Goal: Task Accomplishment & Management: Manage account settings

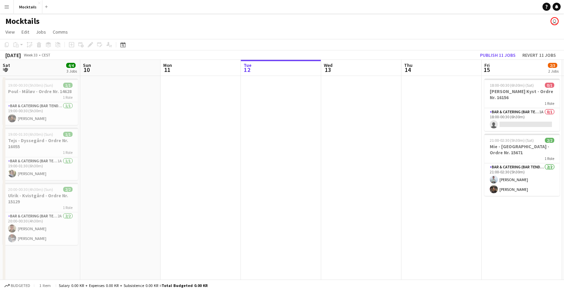
scroll to position [0, 313]
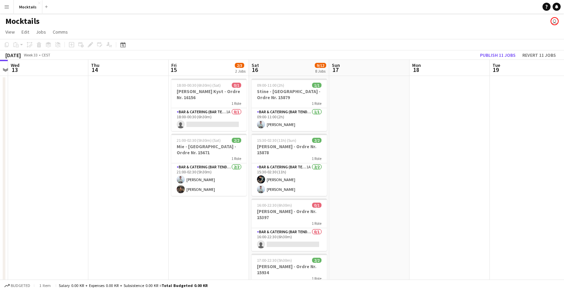
click at [5, 7] on app-icon "Menu" at bounding box center [6, 6] width 5 height 5
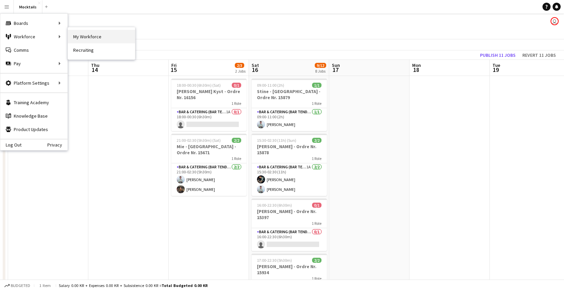
click at [89, 38] on link "My Workforce" at bounding box center [101, 36] width 67 height 13
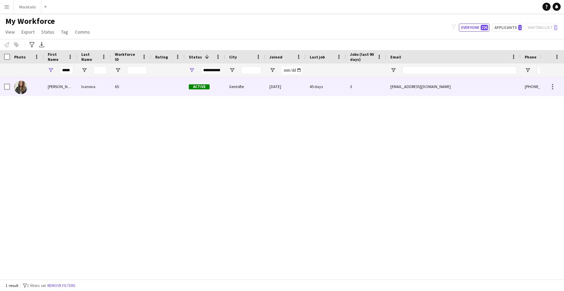
click at [95, 89] on div "Ivanova" at bounding box center [94, 86] width 34 height 18
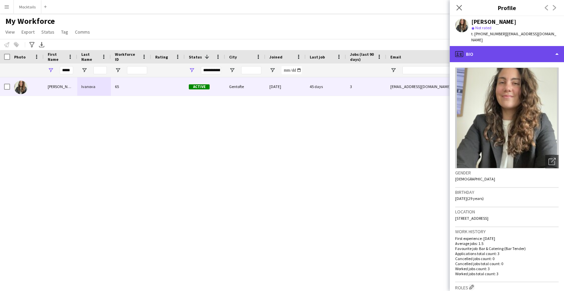
click at [478, 46] on div "profile Bio" at bounding box center [507, 54] width 114 height 16
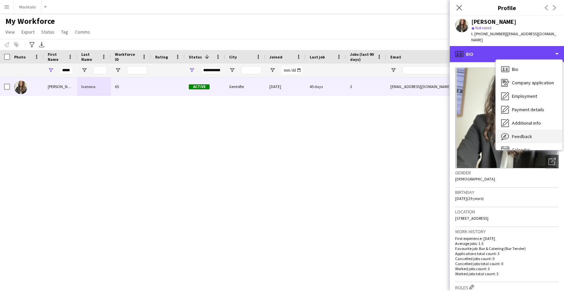
scroll to position [7, 0]
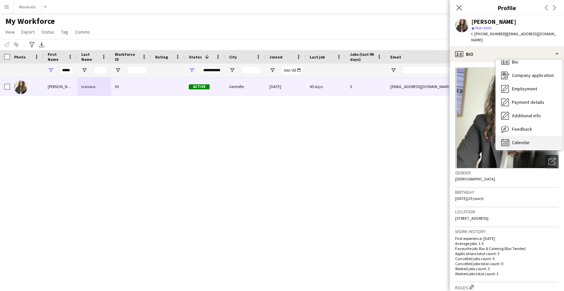
click at [516, 139] on span "Calendar" at bounding box center [521, 142] width 18 height 6
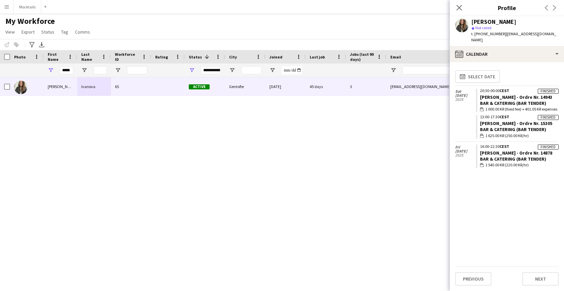
click at [509, 156] on div "Bar & Catering (Bar Tender)" at bounding box center [519, 159] width 79 height 6
click at [513, 169] on div "calendar-full Select date [DATE] Finished 20:30-00:00 CEST [PERSON_NAME] - Ordr…" at bounding box center [506, 166] width 103 height 199
click at [506, 150] on link "[PERSON_NAME] - Ordre Nr. 14878" at bounding box center [516, 153] width 72 height 6
drag, startPoint x: 525, startPoint y: 104, endPoint x: 558, endPoint y: 103, distance: 33.9
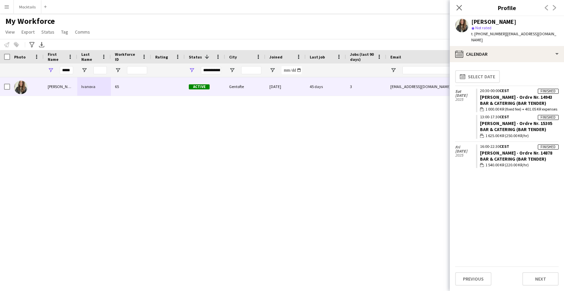
click at [558, 103] on app-calendar-tab "calendar-full Select date [DATE] Finished 20:30-00:00 CEST [PERSON_NAME] - Ordr…" at bounding box center [507, 176] width 114 height 229
click at [501, 94] on link "[PERSON_NAME] - Ordre Nr. 14943" at bounding box center [516, 97] width 72 height 6
click at [506, 120] on link "[PERSON_NAME] - Ordre Nr. 15305" at bounding box center [516, 123] width 72 height 6
click at [300, 146] on div "[PERSON_NAME] 65 Active Gentofte [DATE] 45 days 3 [EMAIL_ADDRESS][DOMAIN_NAME] …" at bounding box center [270, 178] width 540 height 202
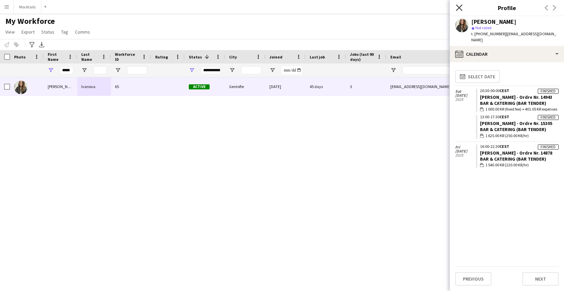
click at [459, 8] on icon "Close pop-in" at bounding box center [459, 7] width 6 height 6
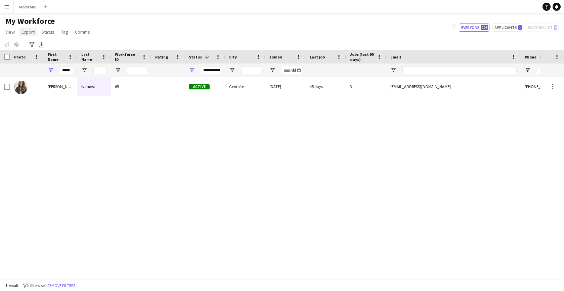
click at [29, 34] on span "Export" at bounding box center [27, 32] width 13 height 6
click at [125, 161] on div "[PERSON_NAME] 65 Active Gentofte [DATE] 45 days 3 [EMAIL_ADDRESS][DOMAIN_NAME] …" at bounding box center [270, 178] width 540 height 202
click at [10, 33] on span "View" at bounding box center [9, 32] width 9 height 6
click at [142, 192] on div "[PERSON_NAME] 65 Active Gentofte [DATE] 45 days 3 [EMAIL_ADDRESS][DOMAIN_NAME] …" at bounding box center [270, 178] width 540 height 202
click at [117, 173] on div "[PERSON_NAME] 65 Active Gentofte [DATE] 45 days 3 [EMAIL_ADDRESS][DOMAIN_NAME] …" at bounding box center [270, 178] width 540 height 202
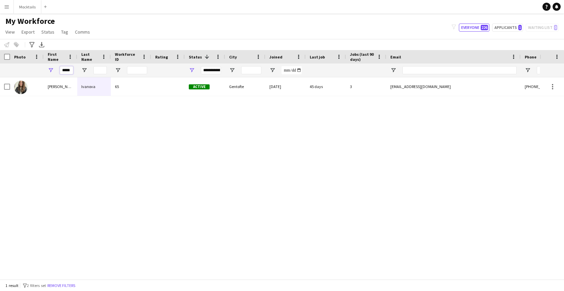
click at [64, 71] on input "*****" at bounding box center [66, 70] width 13 height 8
click at [66, 70] on input "*****" at bounding box center [66, 70] width 13 height 8
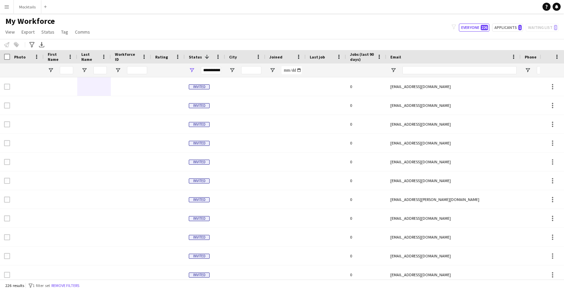
click at [9, 10] on button "Menu" at bounding box center [6, 6] width 13 height 13
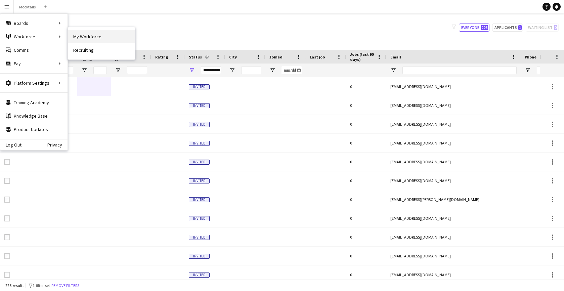
click at [89, 34] on link "My Workforce" at bounding box center [101, 36] width 67 height 13
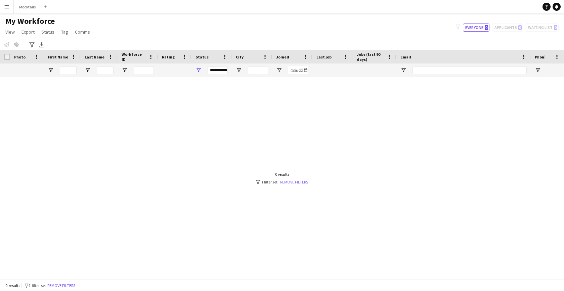
click at [296, 183] on link "Remove filters" at bounding box center [294, 181] width 28 height 5
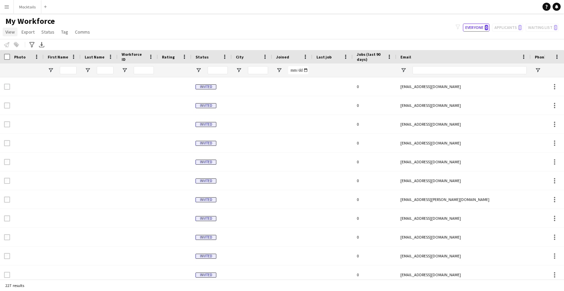
click at [12, 31] on span "View" at bounding box center [9, 32] width 9 height 6
click at [28, 34] on span "Export" at bounding box center [27, 32] width 13 height 6
click at [51, 33] on span "Status" at bounding box center [47, 32] width 13 height 6
click at [15, 33] on link "View" at bounding box center [10, 32] width 15 height 9
click at [7, 9] on button "Menu" at bounding box center [6, 6] width 13 height 13
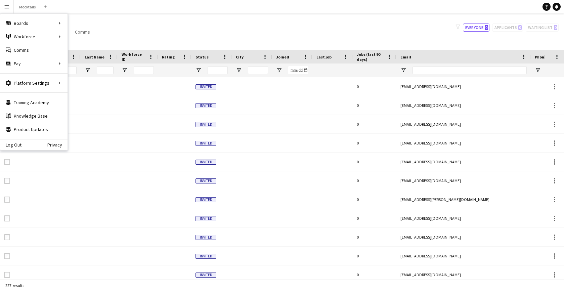
click at [62, 7] on app-navbar "Menu Boards Boards Boards All jobs Status Workforce Workforce My Workforce Recr…" at bounding box center [282, 6] width 564 height 13
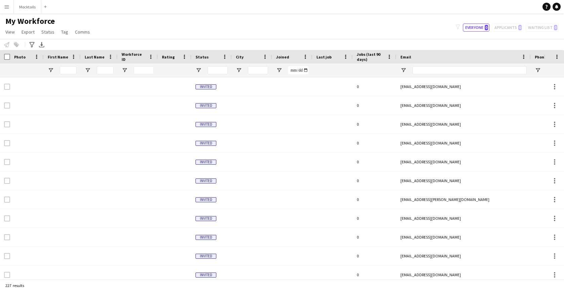
click at [10, 4] on button "Menu" at bounding box center [6, 6] width 13 height 13
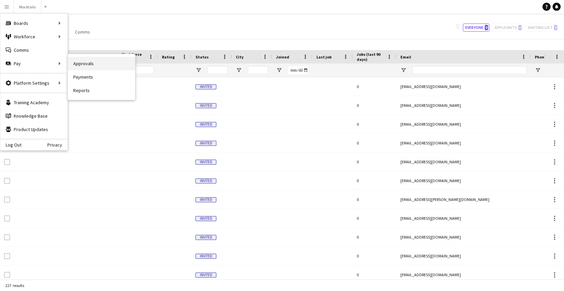
click at [83, 62] on link "Approvals" at bounding box center [101, 63] width 67 height 13
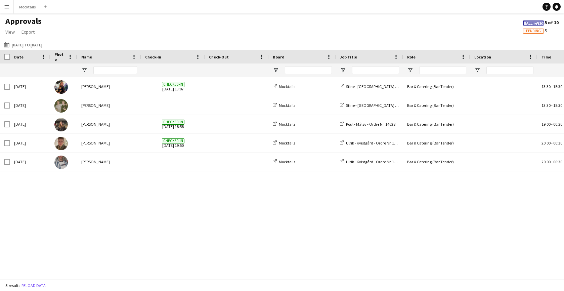
click at [172, 26] on div "Approvals View Customise view Customise filters Reset Filters Reset View Reset …" at bounding box center [282, 27] width 564 height 23
click at [24, 44] on button "[DATE] to [DATE] [DATE] to [DATE]" at bounding box center [23, 45] width 41 height 8
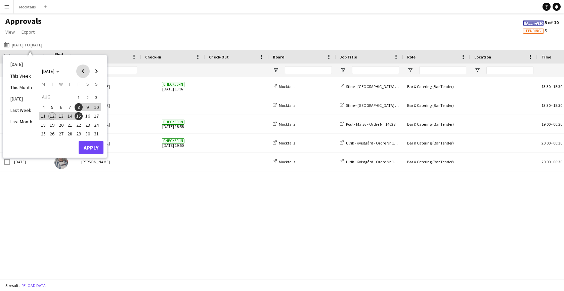
click at [83, 73] on span "Previous month" at bounding box center [82, 70] width 13 height 13
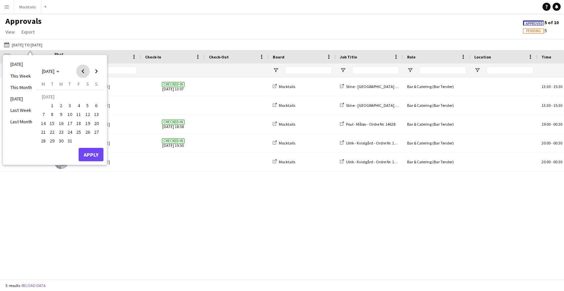
click at [83, 73] on span "Previous month" at bounding box center [82, 70] width 13 height 13
click at [76, 132] on span "27" at bounding box center [79, 134] width 8 height 8
click at [95, 132] on span "29" at bounding box center [96, 134] width 8 height 8
click at [93, 152] on button "Apply" at bounding box center [91, 155] width 25 height 13
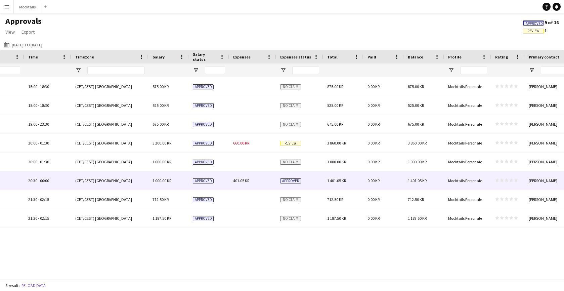
click at [261, 182] on div "401.05 KR" at bounding box center [252, 180] width 47 height 18
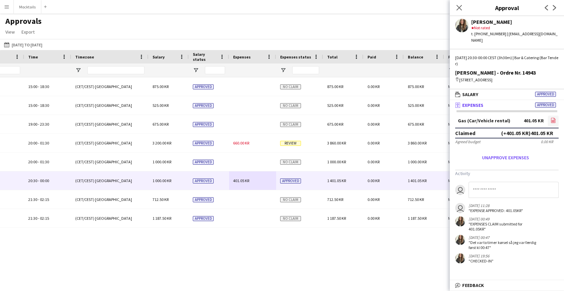
click at [554, 120] on icon at bounding box center [553, 121] width 3 height 2
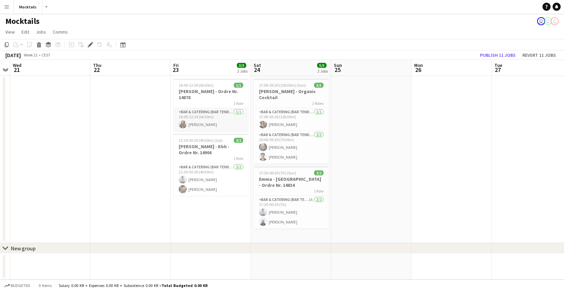
click at [215, 125] on app-card-role "Bar & Catering (Bar Tender) 1/1 16:00-22:30 (6h30m) Maria Ivanova" at bounding box center [210, 119] width 75 height 23
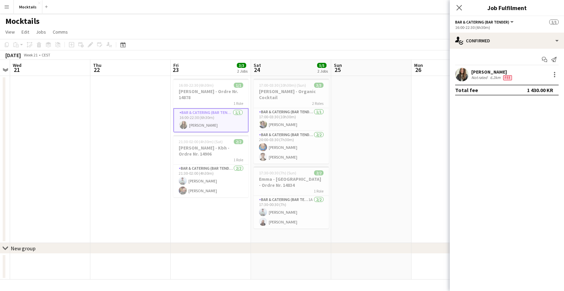
click at [492, 72] on div "[PERSON_NAME]" at bounding box center [492, 72] width 42 height 6
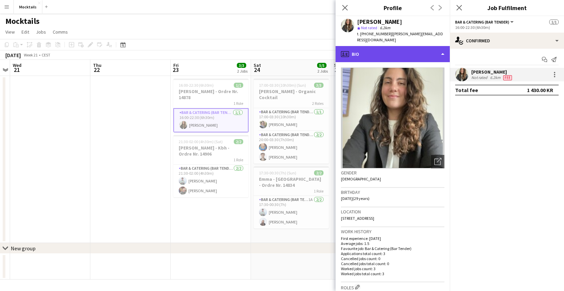
click at [389, 46] on div "profile Bio" at bounding box center [392, 54] width 114 height 16
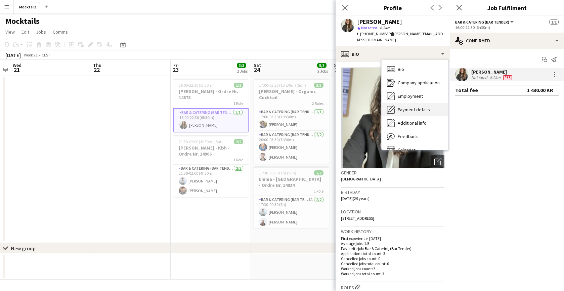
click at [411, 106] on span "Payment details" at bounding box center [414, 109] width 32 height 6
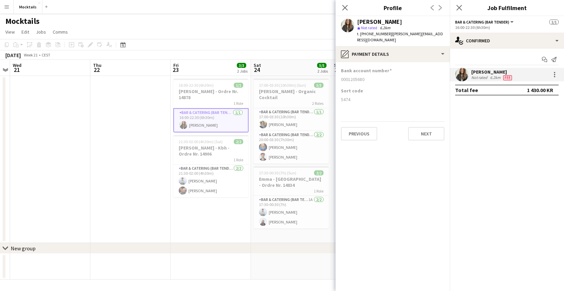
click at [344, 96] on div "5474" at bounding box center [392, 99] width 103 height 6
copy div "5474"
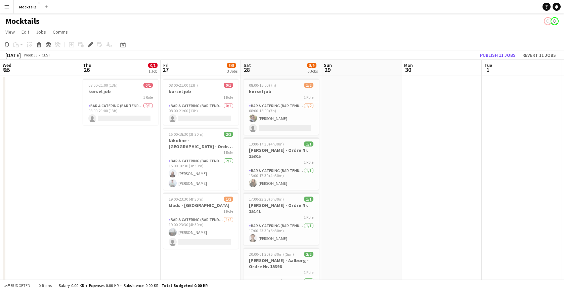
scroll to position [0, 231]
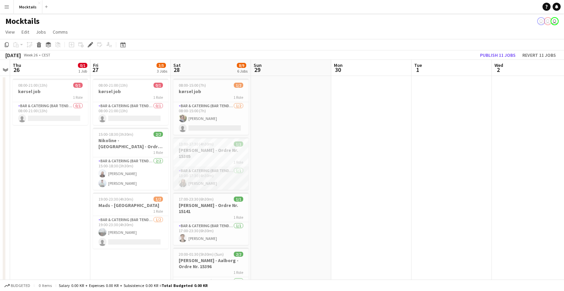
click at [215, 176] on app-card-role "Bar & Catering (Bar Tender) 1/1 13:00-17:30 (4h30m) Maria Ivanova" at bounding box center [210, 178] width 75 height 23
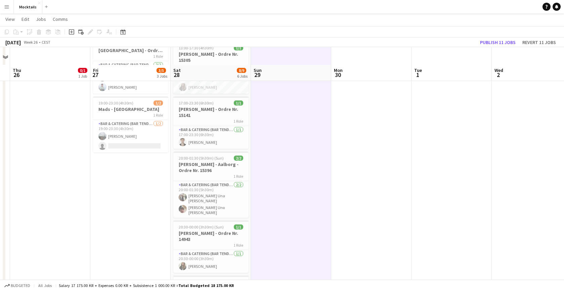
scroll to position [136, 0]
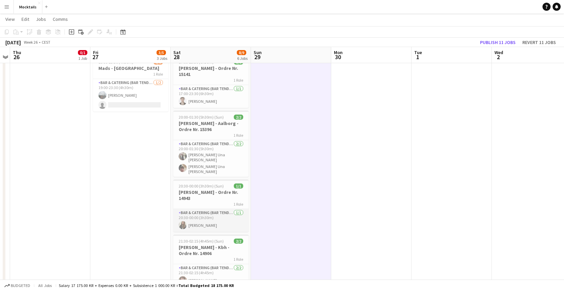
click at [219, 209] on app-card-role "Bar & Catering (Bar Tender) 1/1 20:30-00:00 (3h30m) Maria Ivanova" at bounding box center [210, 220] width 75 height 23
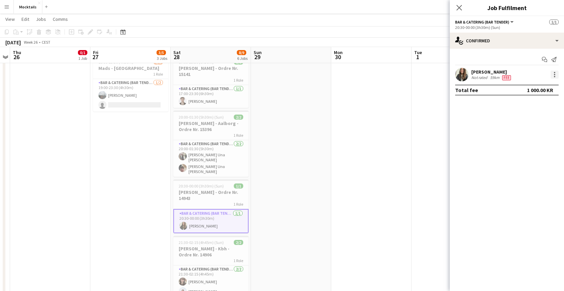
click at [554, 75] on div at bounding box center [554, 74] width 1 height 1
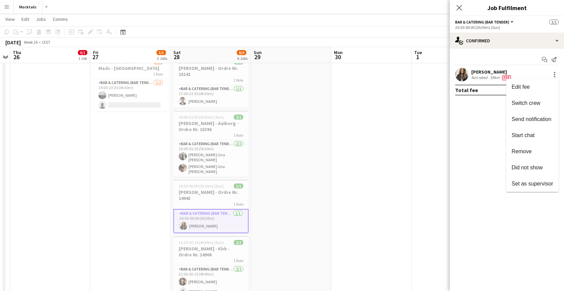
click at [485, 76] on div at bounding box center [282, 145] width 564 height 291
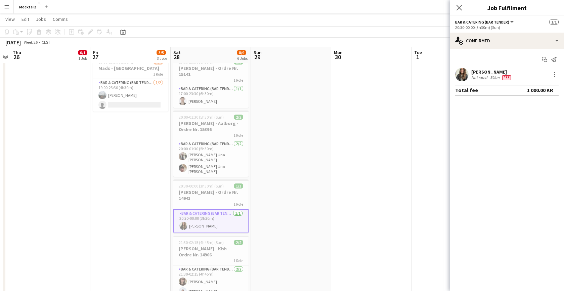
click at [494, 72] on div "[PERSON_NAME]" at bounding box center [491, 72] width 41 height 6
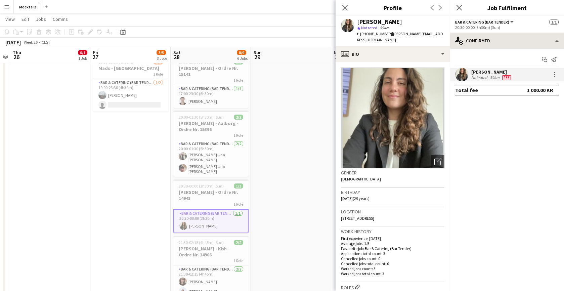
scroll to position [0, 0]
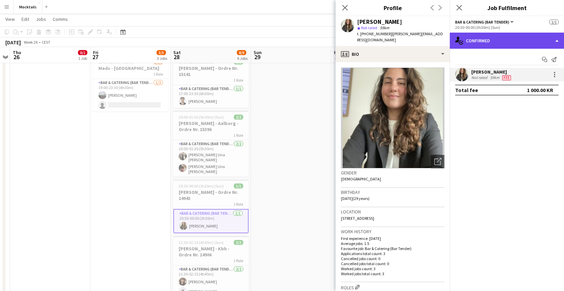
click at [507, 38] on div "single-neutral-actions-check-2 Confirmed" at bounding box center [507, 41] width 114 height 16
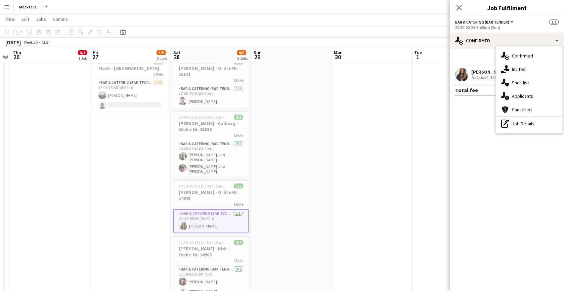
click at [481, 139] on mat-expansion-panel "check Confirmed Start chat Send notification Maria Ivanova Not rated 59km Fee T…" at bounding box center [507, 170] width 114 height 242
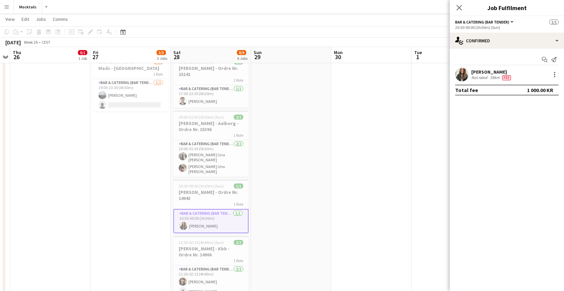
click at [487, 71] on div "[PERSON_NAME]" at bounding box center [491, 72] width 41 height 6
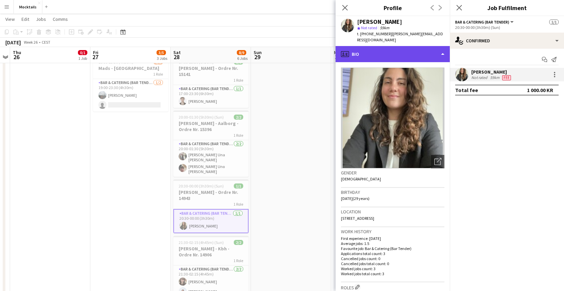
click at [391, 46] on div "profile Bio" at bounding box center [392, 54] width 114 height 16
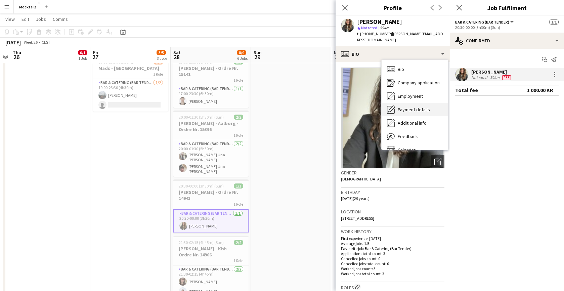
click at [425, 106] on div "Payment details Payment details" at bounding box center [414, 109] width 66 height 13
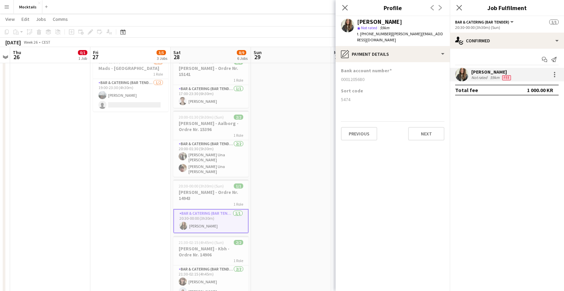
click at [347, 76] on div "0001205680" at bounding box center [392, 79] width 103 height 6
copy div "0001205680"
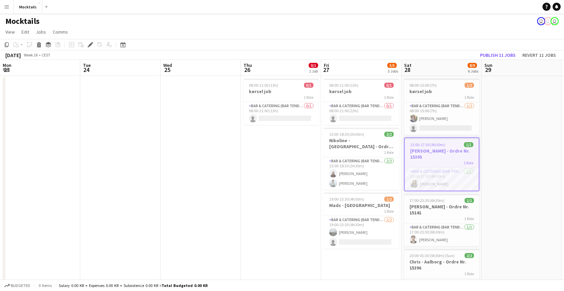
scroll to position [0, 231]
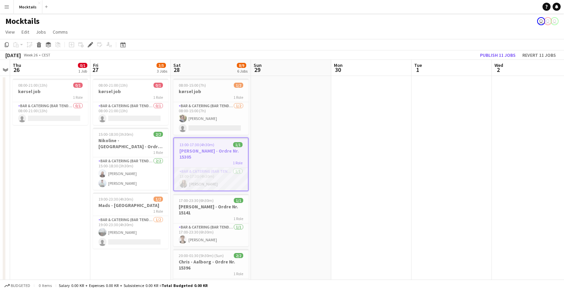
click at [228, 177] on app-card-role "Bar & Catering (Bar Tender) 1/1 13:00-17:30 (4h30m) Maria Ivanova" at bounding box center [211, 179] width 74 height 23
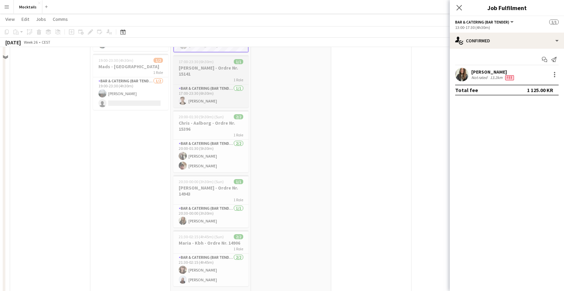
scroll to position [182, 0]
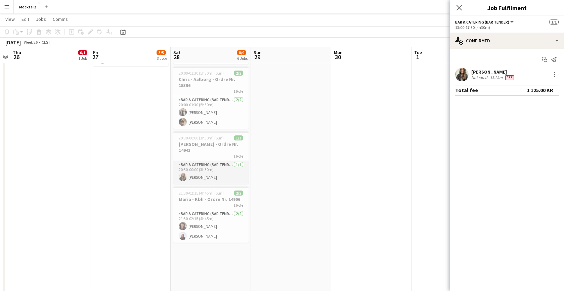
click at [236, 173] on app-card-role "Bar & Catering (Bar Tender) 1/1 20:30-00:00 (3h30m) Maria Ivanova" at bounding box center [210, 172] width 75 height 23
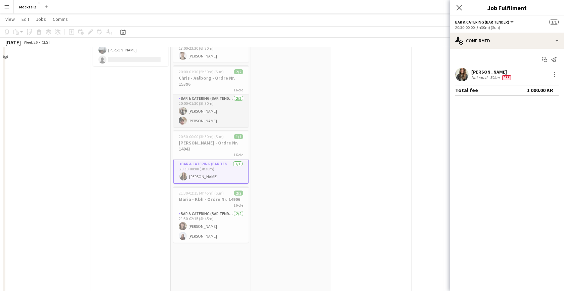
scroll to position [22, 0]
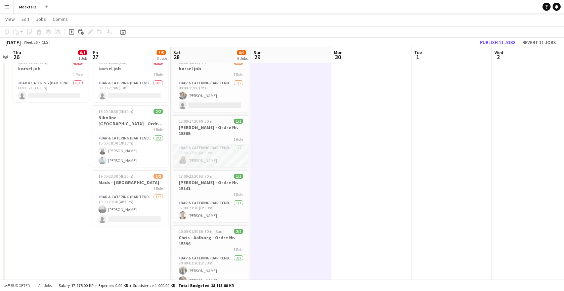
click at [220, 159] on app-card-role "Bar & Catering (Bar Tender) 1/1 13:00-17:30 (4h30m) Maria Ivanova" at bounding box center [210, 155] width 75 height 23
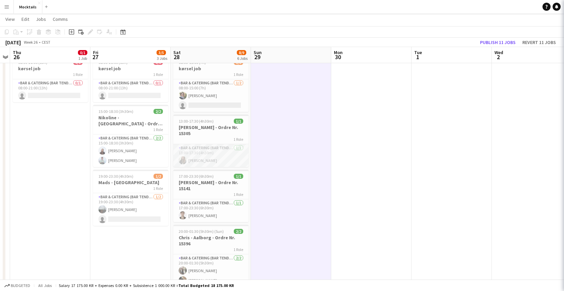
click at [221, 159] on app-card-role "Bar & Catering (Bar Tender) 1/1 13:00-17:30 (4h30m) Maria Ivanova" at bounding box center [210, 155] width 75 height 23
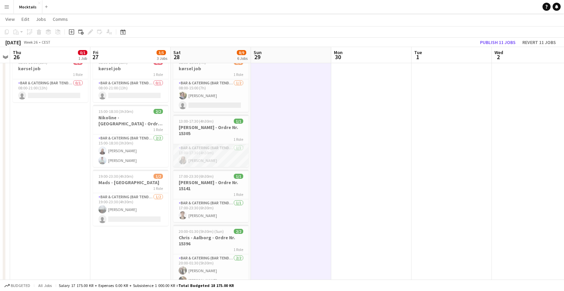
click at [227, 159] on app-card-role "Bar & Catering (Bar Tender) 1/1 13:00-17:30 (4h30m) Maria Ivanova" at bounding box center [210, 155] width 75 height 23
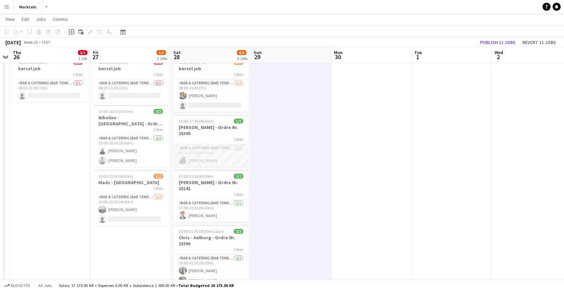
click at [219, 161] on app-card-role "Bar & Catering (Bar Tender) 1/1 13:00-17:30 (4h30m) Maria Ivanova" at bounding box center [210, 155] width 75 height 23
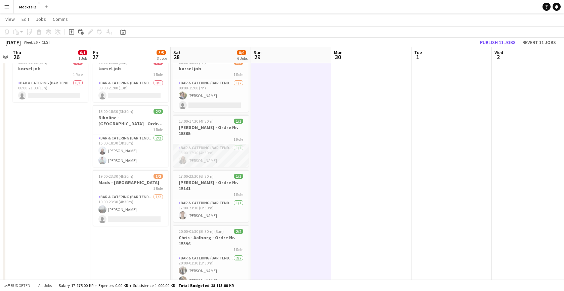
click at [221, 161] on app-card-role "Bar & Catering (Bar Tender) 1/1 13:00-17:30 (4h30m) Maria Ivanova" at bounding box center [210, 155] width 75 height 23
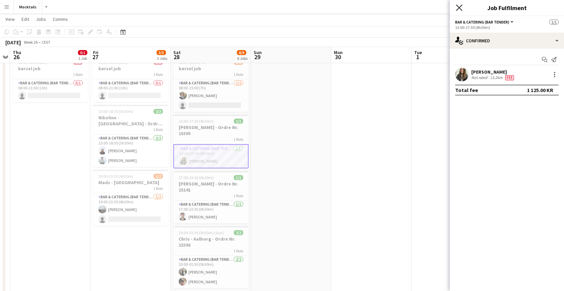
click at [459, 8] on icon at bounding box center [459, 7] width 6 height 6
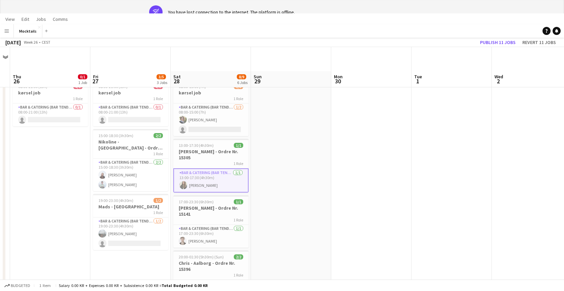
scroll to position [0, 0]
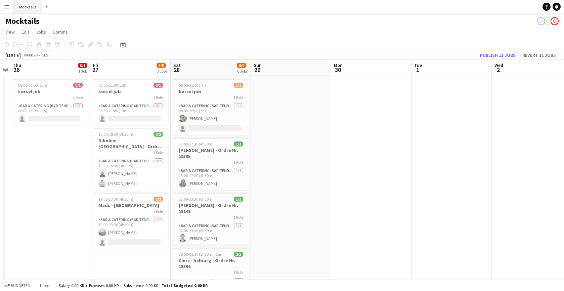
click at [27, 9] on button "Mocktails Close" at bounding box center [28, 6] width 29 height 13
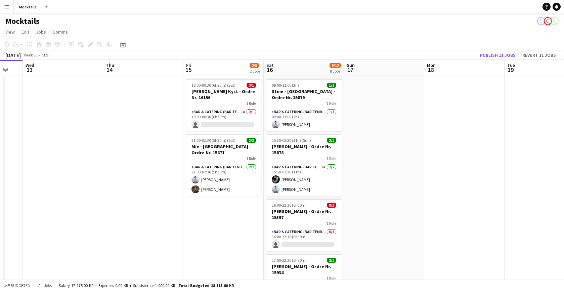
scroll to position [0, 301]
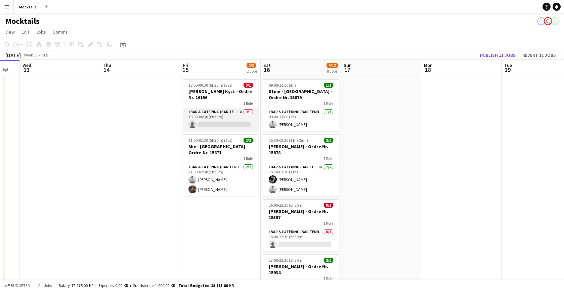
click at [234, 119] on app-card-role "Bar & Catering (Bar Tender) 1A 0/1 18:00-00:30 (6h30m) single-neutral-actions" at bounding box center [220, 119] width 75 height 23
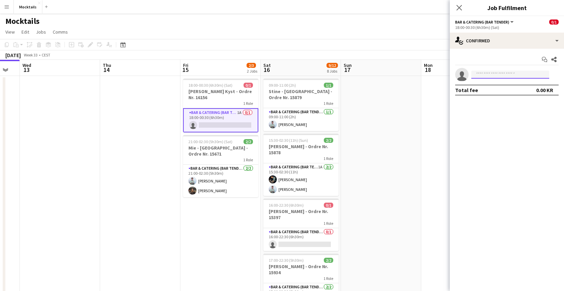
click at [501, 78] on input at bounding box center [510, 75] width 78 height 8
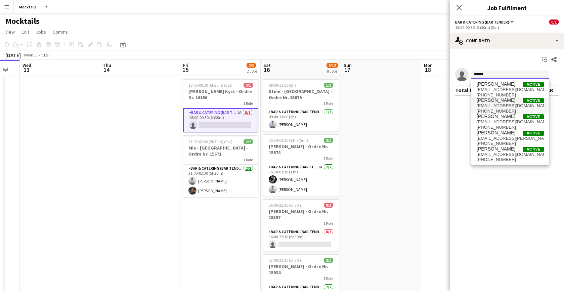
type input "******"
click at [495, 101] on span "[PERSON_NAME]" at bounding box center [495, 100] width 39 height 6
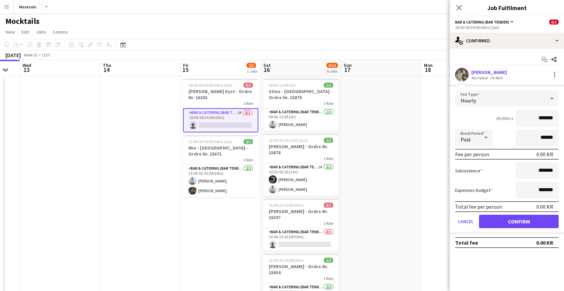
click at [542, 118] on input "*******" at bounding box center [536, 118] width 43 height 17
type input "******"
click at [539, 120] on input "******" at bounding box center [536, 118] width 43 height 17
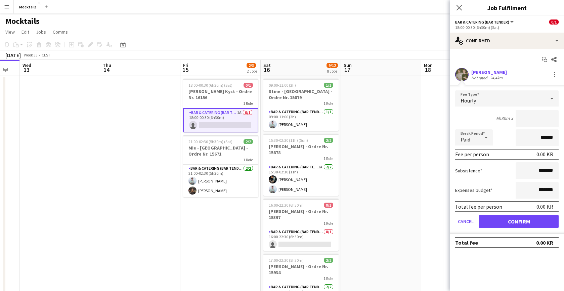
type input "*******"
click at [513, 225] on button "Confirm" at bounding box center [519, 221] width 80 height 13
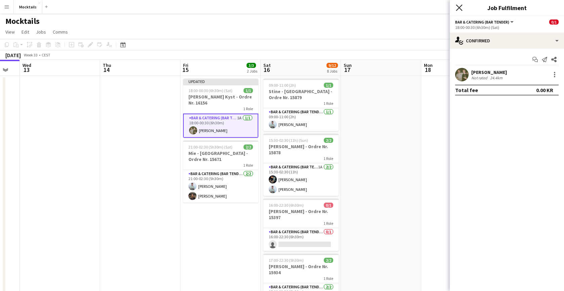
click at [460, 9] on icon "Close pop-in" at bounding box center [459, 7] width 6 height 6
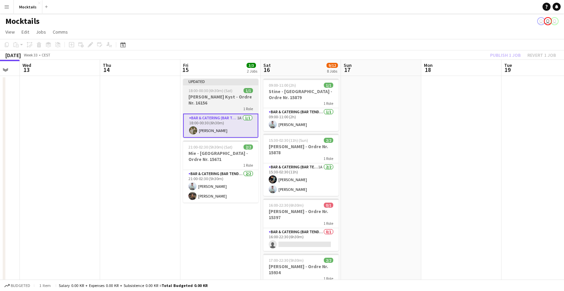
click at [236, 103] on h3 "[PERSON_NAME] Kyst - Ordre Nr. 16156" at bounding box center [220, 100] width 75 height 12
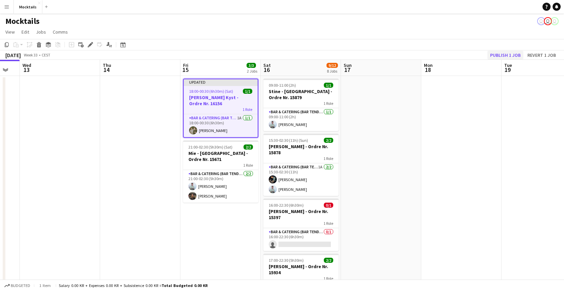
click at [495, 54] on button "Publish 1 job" at bounding box center [505, 55] width 36 height 9
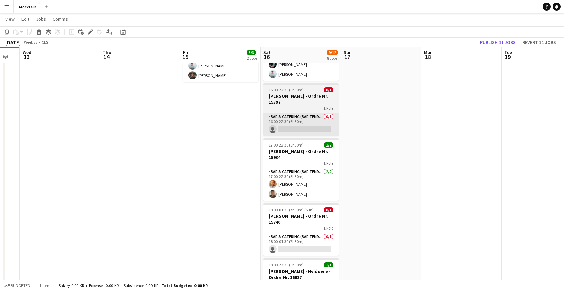
scroll to position [115, 0]
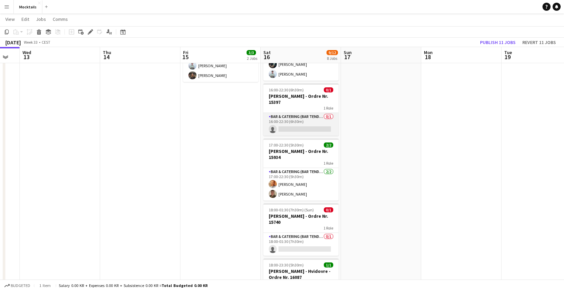
click at [317, 126] on app-card-role "Bar & Catering (Bar Tender) 0/1 16:00-22:30 (6h30m) single-neutral-actions" at bounding box center [300, 124] width 75 height 23
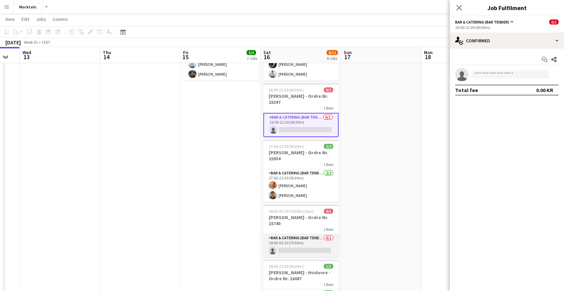
click at [302, 244] on app-card-role "Bar & Catering (Bar Tender) 0/1 18:00-01:30 (7h30m) single-neutral-actions" at bounding box center [300, 245] width 75 height 23
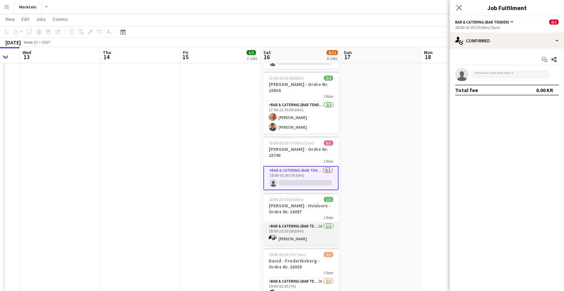
click at [305, 233] on app-card-role "Bar & Catering (Bar Tender) 1A 1/1 18:00-23:30 (5h30m) Jimmy Torp" at bounding box center [300, 233] width 75 height 23
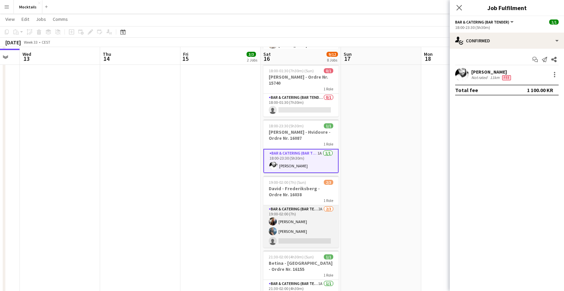
scroll to position [256, 0]
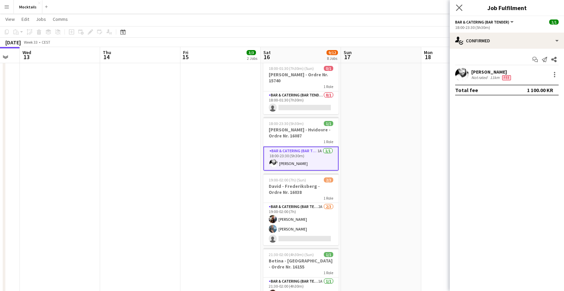
click at [460, 4] on app-icon "Close pop-in" at bounding box center [459, 8] width 10 height 10
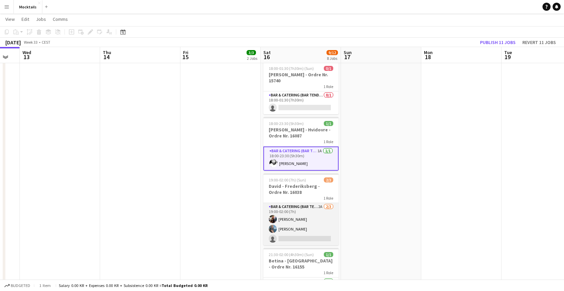
click at [308, 224] on app-card-role "Bar & Catering (Bar Tender) 2A 2/3 19:00-02:00 (7h) Lisa Garne Heller Petersen …" at bounding box center [300, 224] width 75 height 42
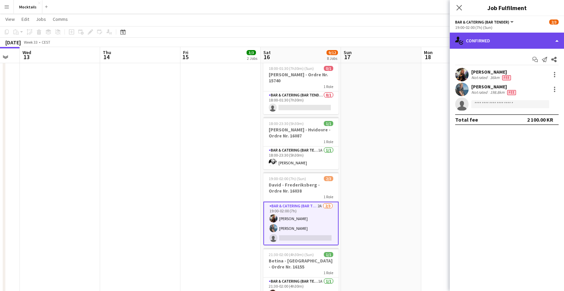
click at [493, 43] on div "single-neutral-actions-check-2 Confirmed" at bounding box center [507, 41] width 114 height 16
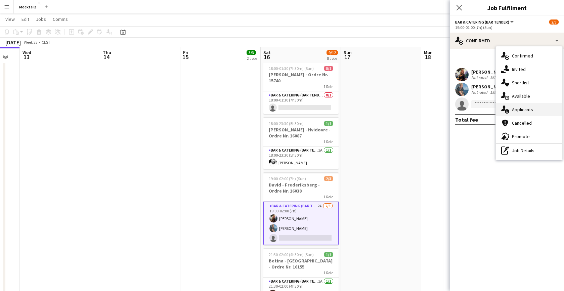
click at [517, 109] on div "single-neutral-actions-information Applicants" at bounding box center [529, 109] width 66 height 13
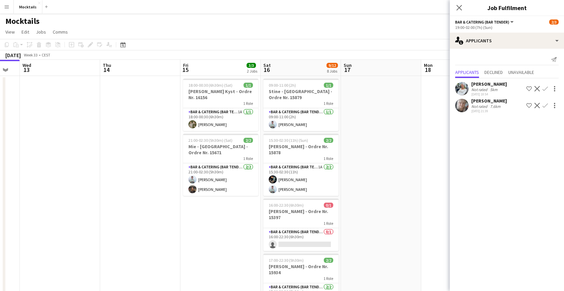
scroll to position [107, 0]
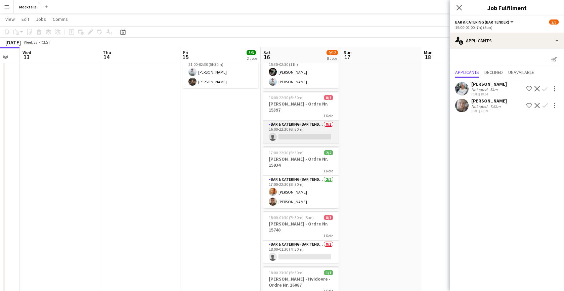
click at [295, 141] on app-card-role "Bar & Catering (Bar Tender) 0/1 16:00-22:30 (6h30m) single-neutral-actions" at bounding box center [300, 132] width 75 height 23
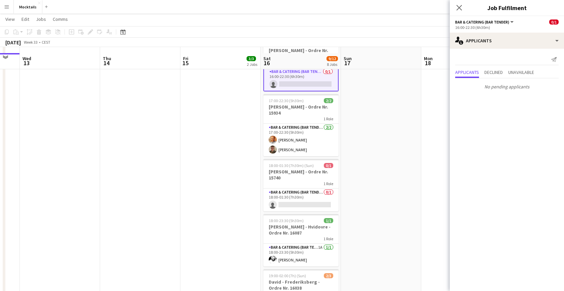
scroll to position [170, 0]
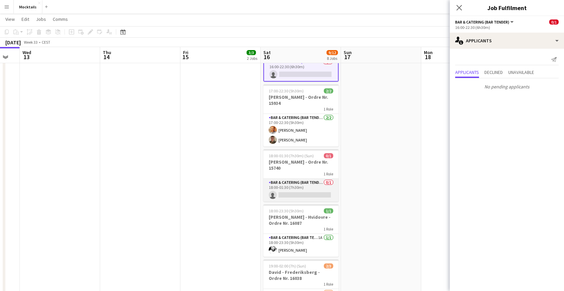
click at [313, 194] on app-card-role "Bar & Catering (Bar Tender) 0/1 18:00-01:30 (7h30m) single-neutral-actions" at bounding box center [300, 190] width 75 height 23
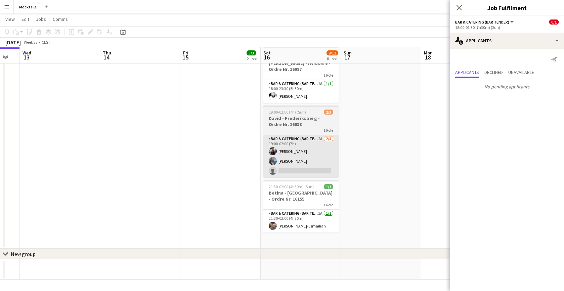
scroll to position [324, 0]
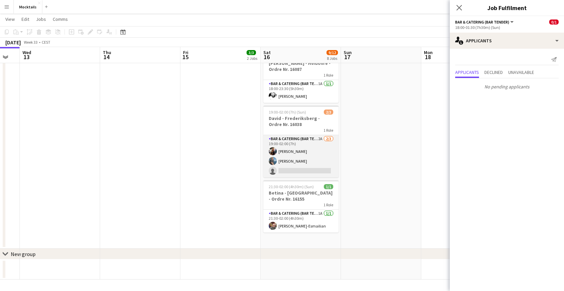
click at [301, 161] on app-card-role "Bar & Catering (Bar Tender) 2A 2/3 19:00-02:00 (7h) Lisa Garne Heller Petersen …" at bounding box center [300, 156] width 75 height 42
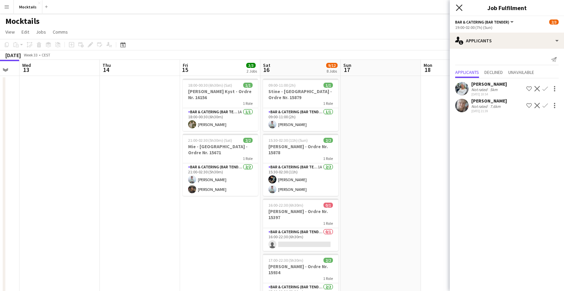
scroll to position [0, 0]
click at [457, 9] on icon "Close pop-in" at bounding box center [459, 7] width 6 height 6
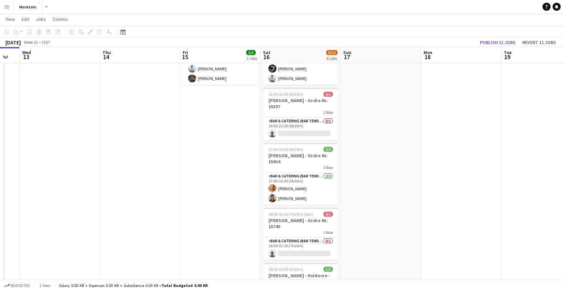
scroll to position [0, 302]
click at [302, 132] on app-card-role "Bar & Catering (Bar Tender) 0/1 16:00-22:30 (6h30m) single-neutral-actions" at bounding box center [299, 128] width 75 height 23
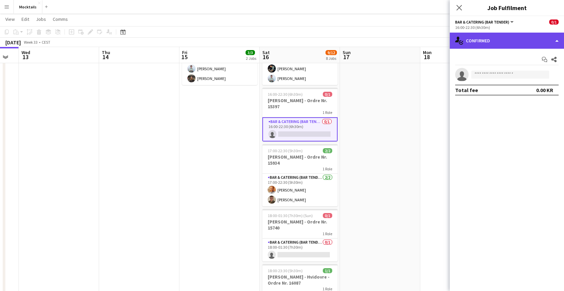
click at [488, 41] on div "single-neutral-actions-check-2 Confirmed" at bounding box center [507, 41] width 114 height 16
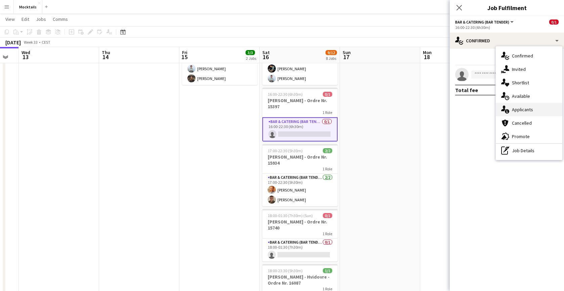
click at [507, 108] on icon "single-neutral-actions-information" at bounding box center [505, 109] width 8 height 8
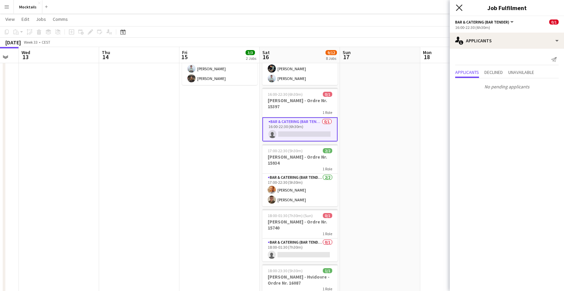
click at [457, 9] on icon "Close pop-in" at bounding box center [459, 7] width 6 height 6
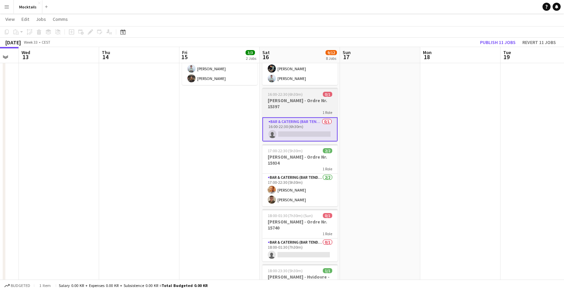
click at [284, 101] on h3 "[PERSON_NAME] - Ordre Nr. 15397" at bounding box center [299, 103] width 75 height 12
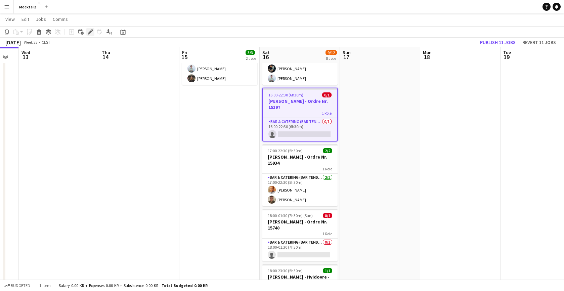
click at [90, 33] on icon at bounding box center [90, 32] width 4 height 4
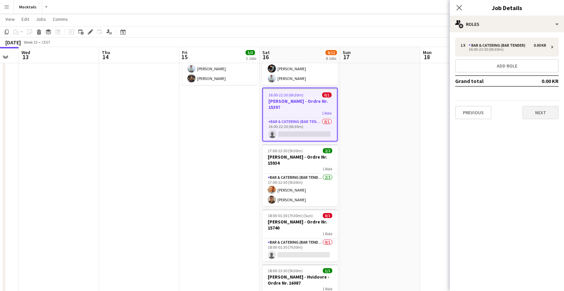
click at [547, 110] on button "Next" at bounding box center [540, 112] width 36 height 13
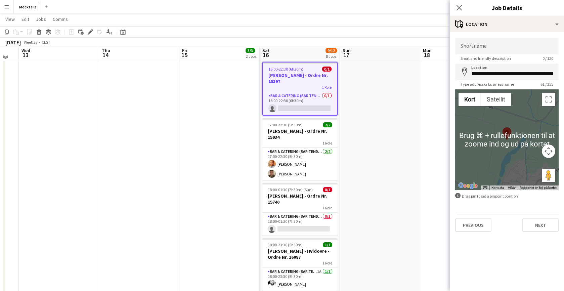
scroll to position [137, 0]
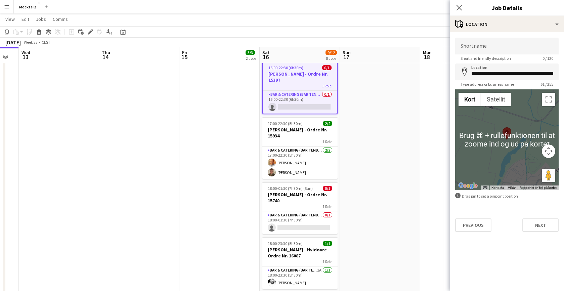
click at [512, 128] on div at bounding box center [506, 139] width 103 height 101
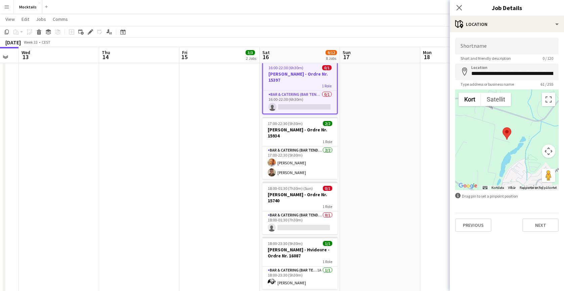
click at [529, 164] on div at bounding box center [506, 139] width 103 height 101
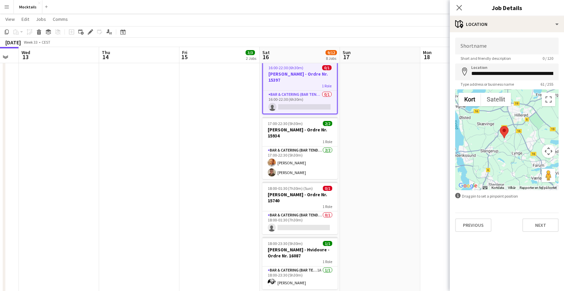
drag, startPoint x: 517, startPoint y: 170, endPoint x: 507, endPoint y: 153, distance: 20.0
click at [507, 153] on div at bounding box center [506, 139] width 103 height 101
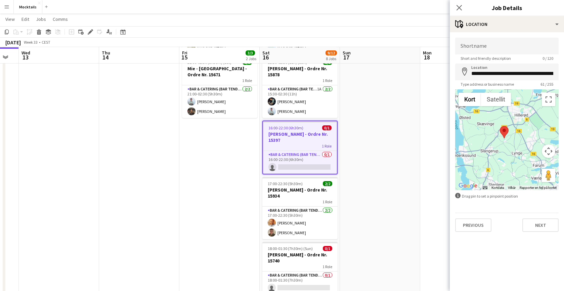
scroll to position [77, 0]
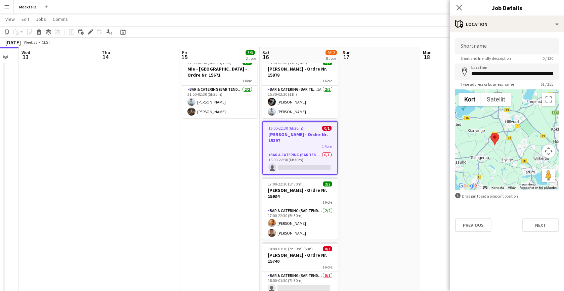
drag, startPoint x: 511, startPoint y: 164, endPoint x: 502, endPoint y: 170, distance: 11.0
click at [502, 170] on div at bounding box center [506, 139] width 103 height 101
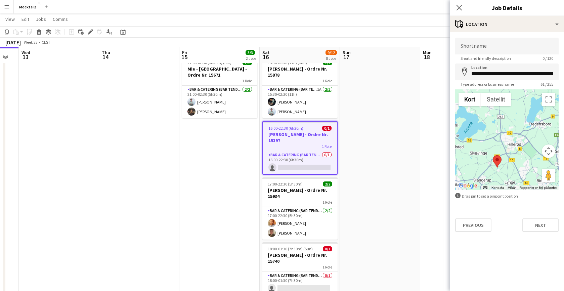
drag, startPoint x: 530, startPoint y: 144, endPoint x: 532, endPoint y: 167, distance: 22.6
click at [532, 167] on div at bounding box center [506, 139] width 103 height 101
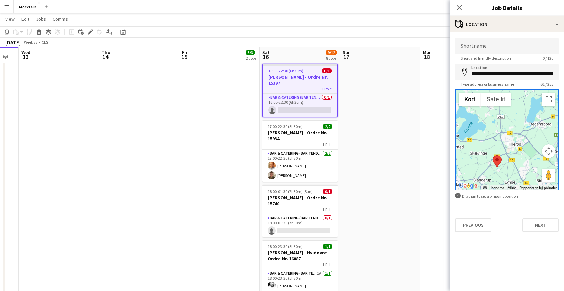
scroll to position [182, 0]
